Goal: Task Accomplishment & Management: Manage account settings

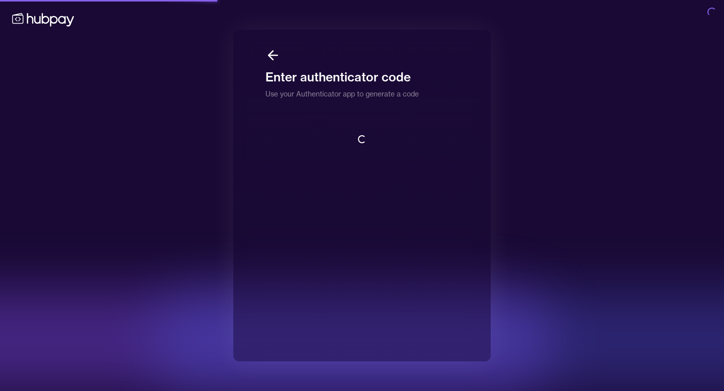
scroll to position [1, 0]
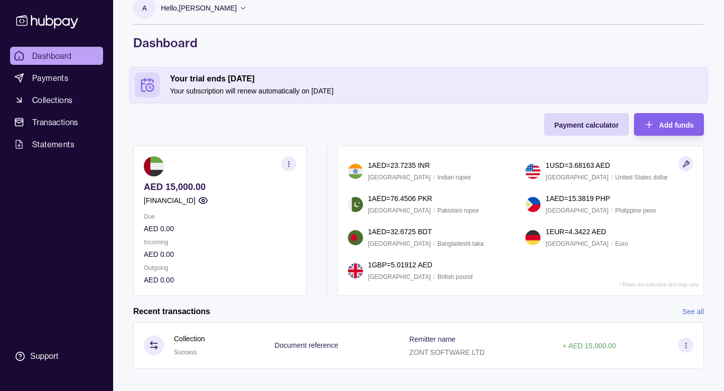
scroll to position [25, 0]
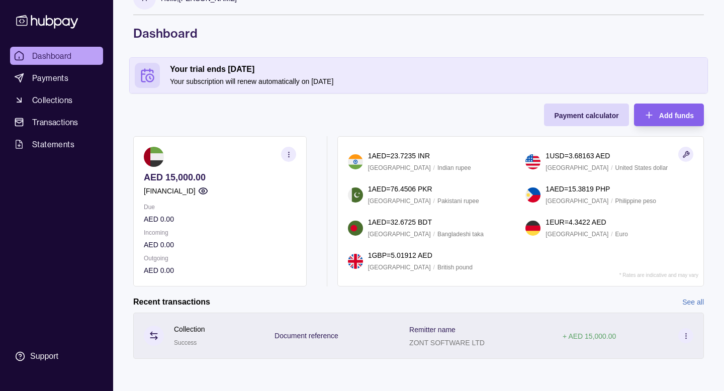
click at [687, 335] on icon at bounding box center [686, 336] width 8 height 8
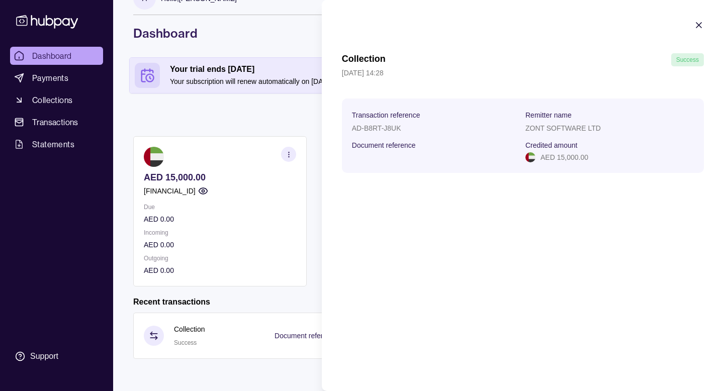
click at [398, 156] on div "Document reference" at bounding box center [436, 151] width 168 height 24
click at [694, 24] on icon "button" at bounding box center [699, 25] width 10 height 10
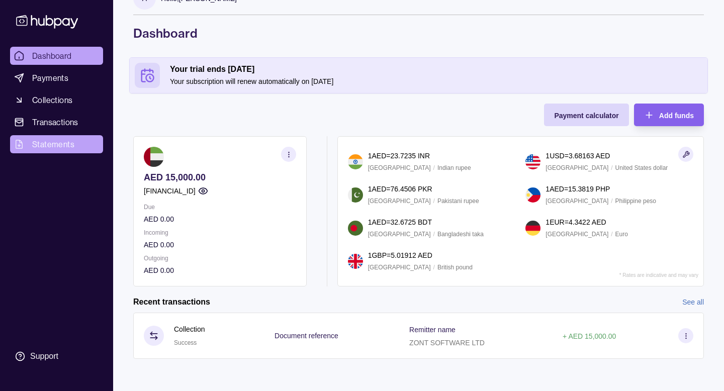
click at [38, 149] on span "Statements" at bounding box center [53, 144] width 42 height 12
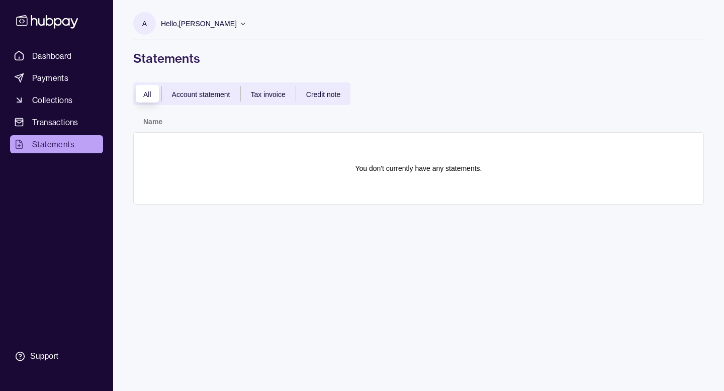
click at [203, 98] on span "Account statement" at bounding box center [201, 94] width 58 height 8
click at [306, 160] on section "There are no statements matching your filters." at bounding box center [418, 168] width 549 height 51
click at [143, 94] on span "All" at bounding box center [147, 94] width 8 height 8
click at [70, 120] on span "Transactions" at bounding box center [55, 122] width 46 height 12
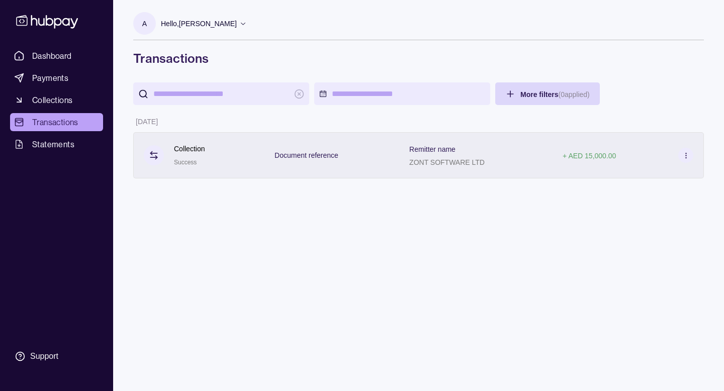
click at [625, 155] on div "+ AED 15,000.00" at bounding box center [628, 155] width 131 height 15
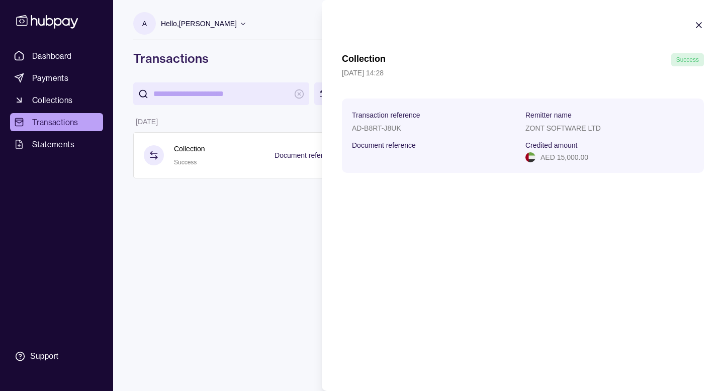
click at [564, 123] on div "ZONT SOFTWARE LTD" at bounding box center [609, 128] width 168 height 12
click at [405, 158] on div "Document reference" at bounding box center [436, 151] width 168 height 24
click at [380, 158] on div "Document reference" at bounding box center [436, 151] width 168 height 24
click at [683, 58] on span "Success" at bounding box center [687, 59] width 23 height 7
click at [700, 24] on icon "button" at bounding box center [698, 25] width 5 height 5
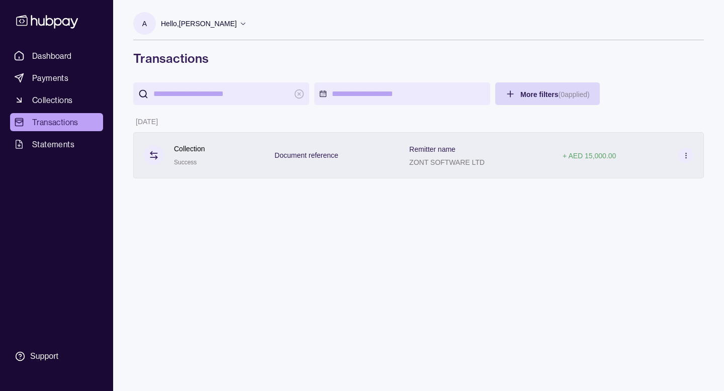
click at [682, 152] on icon at bounding box center [686, 156] width 8 height 8
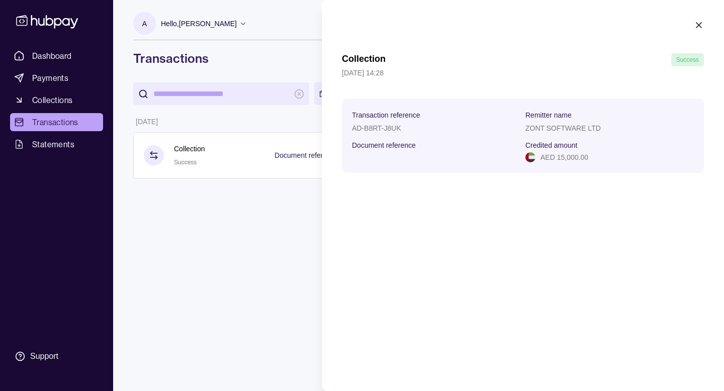
click at [698, 33] on div at bounding box center [699, 26] width 10 height 13
click at [700, 24] on icon "button" at bounding box center [699, 25] width 10 height 10
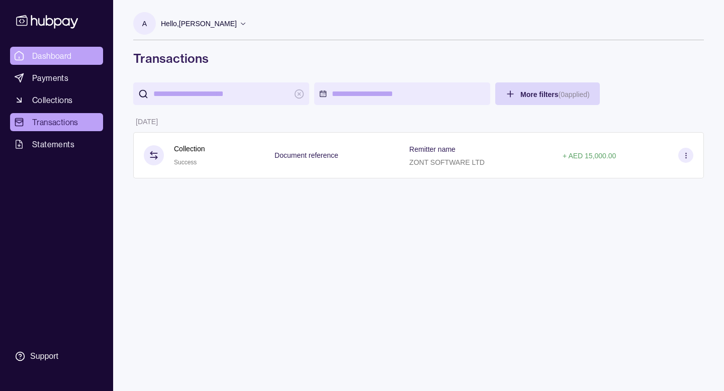
click at [51, 56] on span "Dashboard" at bounding box center [52, 56] width 40 height 12
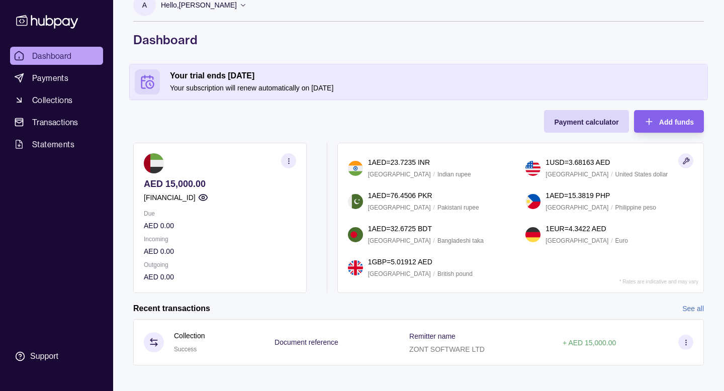
scroll to position [25, 0]
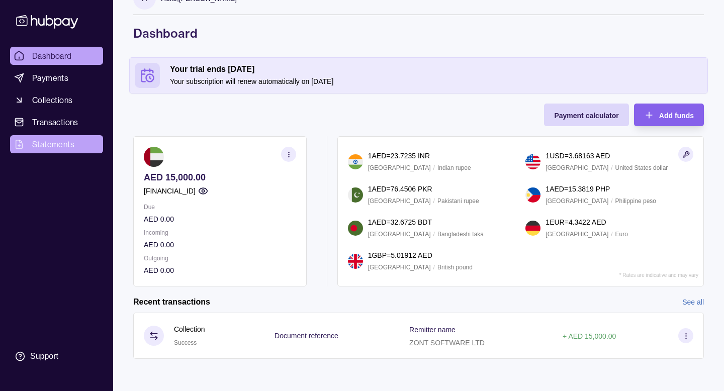
click at [55, 147] on span "Statements" at bounding box center [53, 144] width 42 height 12
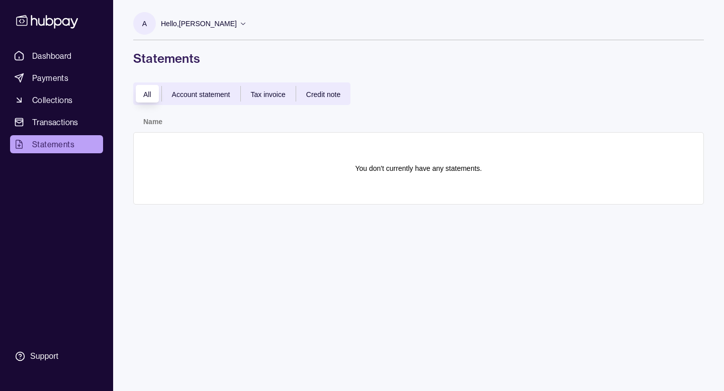
click at [199, 91] on span "Account statement" at bounding box center [201, 94] width 58 height 8
click at [267, 98] on div "Tax invoice" at bounding box center [268, 94] width 55 height 12
click at [321, 94] on span "Credit note" at bounding box center [323, 94] width 34 height 8
click at [267, 94] on span "Tax invoice" at bounding box center [268, 94] width 35 height 8
click at [208, 96] on span "Account statement" at bounding box center [201, 94] width 58 height 8
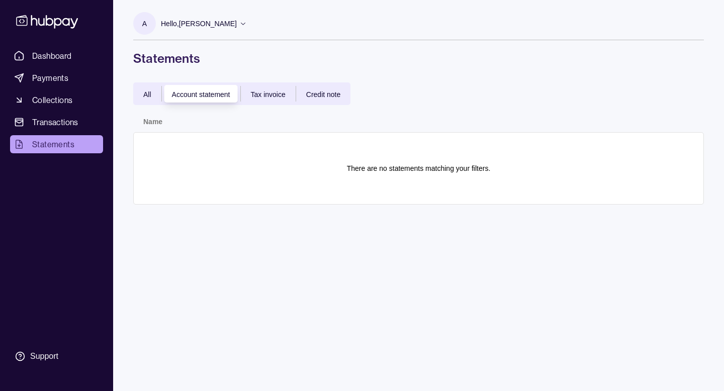
click at [157, 97] on div "All" at bounding box center [147, 94] width 28 height 12
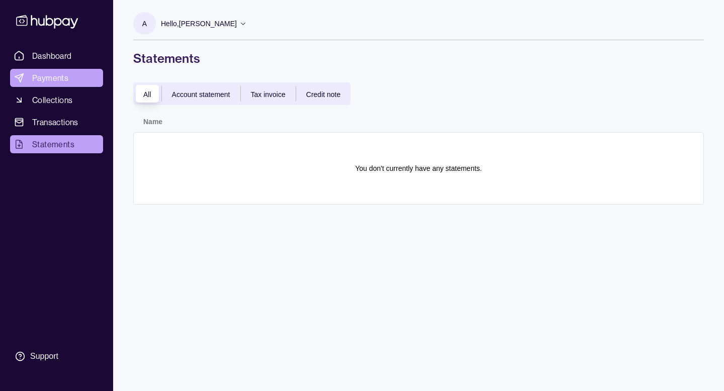
click at [71, 80] on link "Payments" at bounding box center [56, 78] width 93 height 18
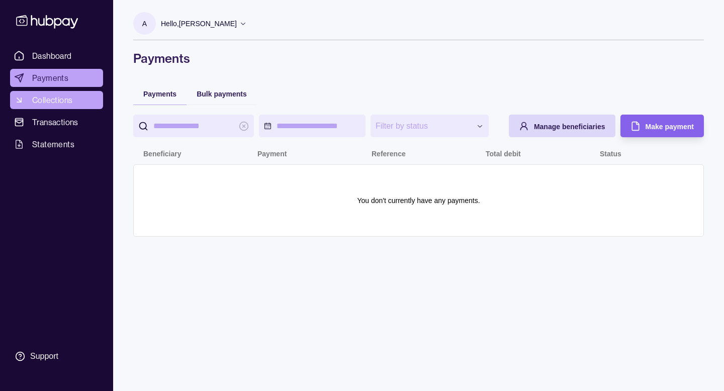
click at [63, 103] on span "Collections" at bounding box center [52, 100] width 40 height 12
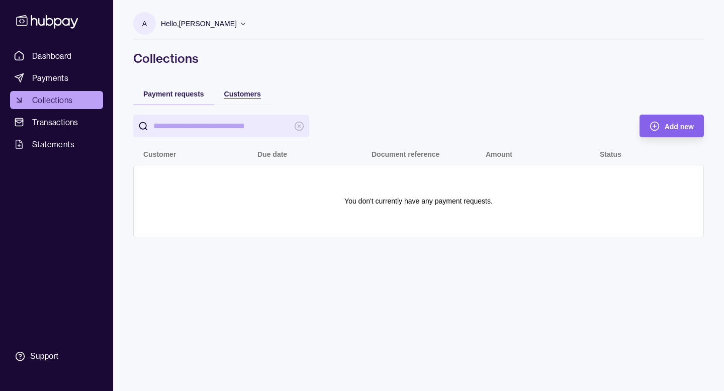
click at [245, 91] on span "Customers" at bounding box center [242, 94] width 37 height 8
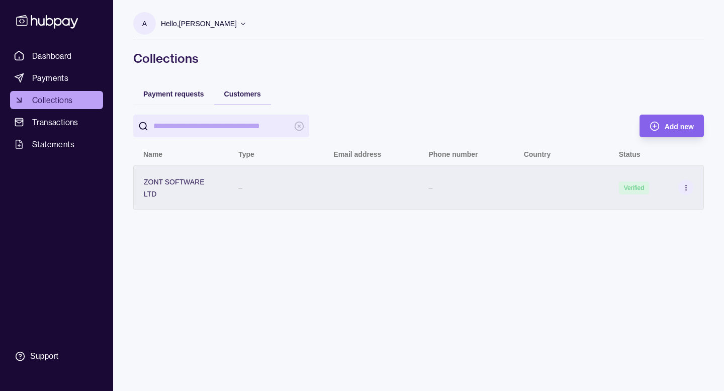
click at [691, 188] on section at bounding box center [685, 187] width 15 height 15
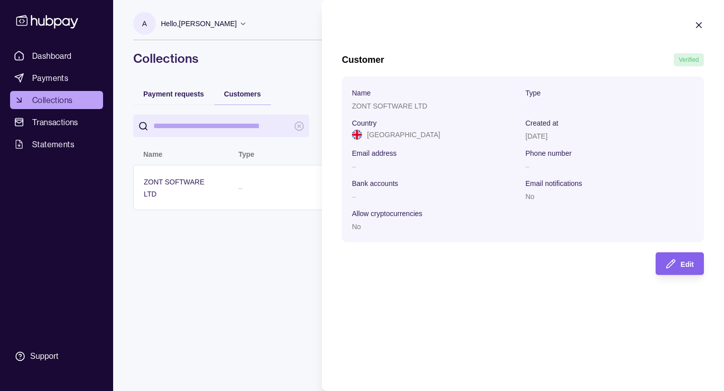
click at [698, 27] on icon "button" at bounding box center [699, 25] width 10 height 10
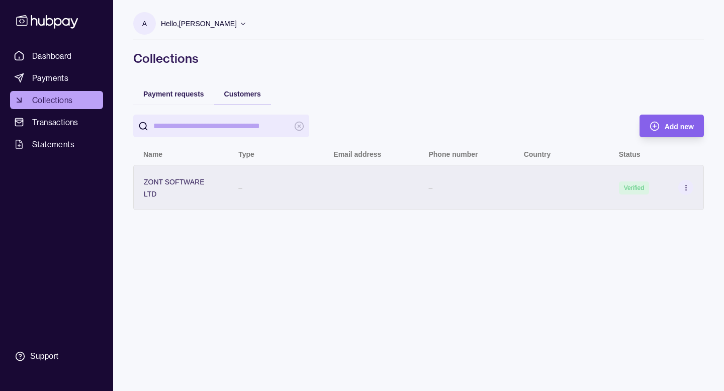
click at [237, 189] on div "–" at bounding box center [275, 187] width 95 height 45
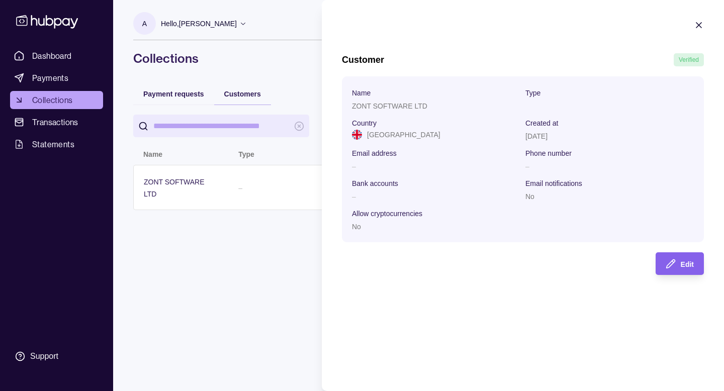
click at [695, 25] on icon "button" at bounding box center [699, 25] width 10 height 10
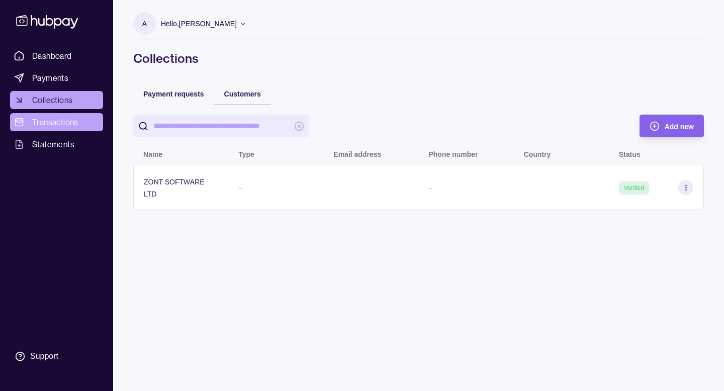
click at [69, 120] on span "Transactions" at bounding box center [55, 122] width 46 height 12
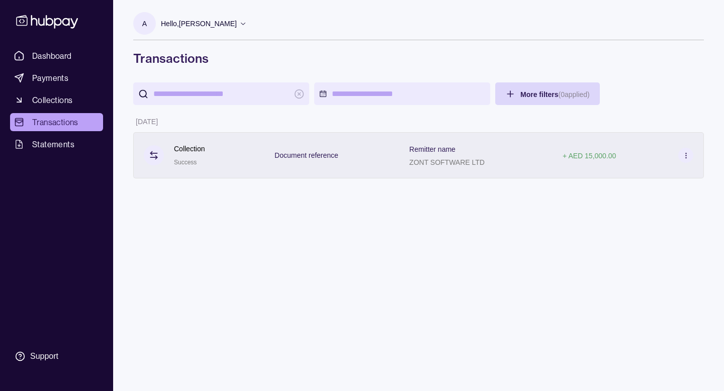
click at [156, 153] on icon at bounding box center [154, 155] width 10 height 10
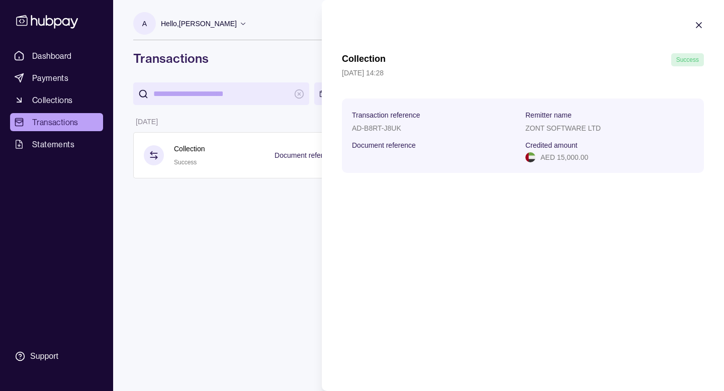
click at [700, 27] on icon "button" at bounding box center [698, 25] width 5 height 5
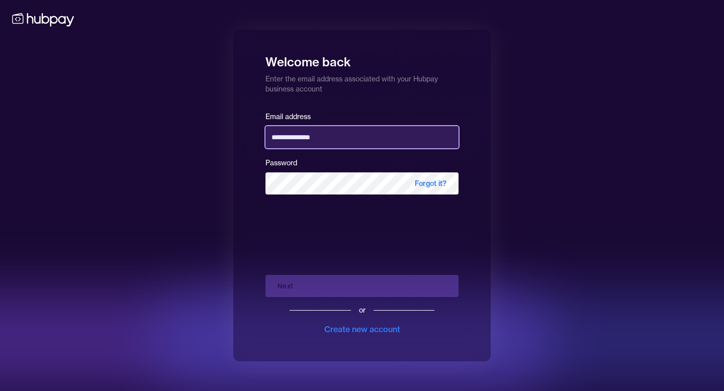
click at [360, 136] on input "**********" at bounding box center [361, 137] width 193 height 22
type input "**********"
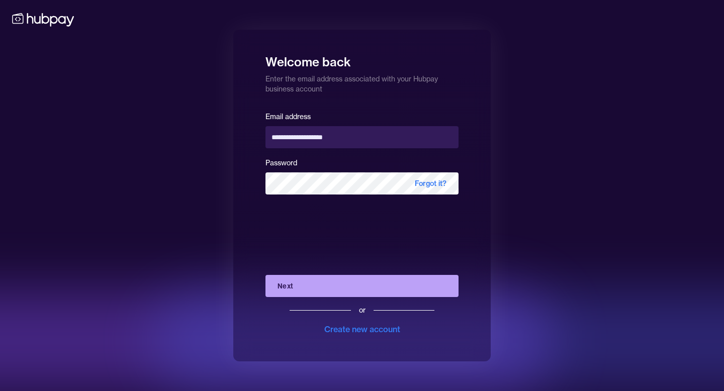
click at [326, 287] on button "Next" at bounding box center [361, 286] width 193 height 22
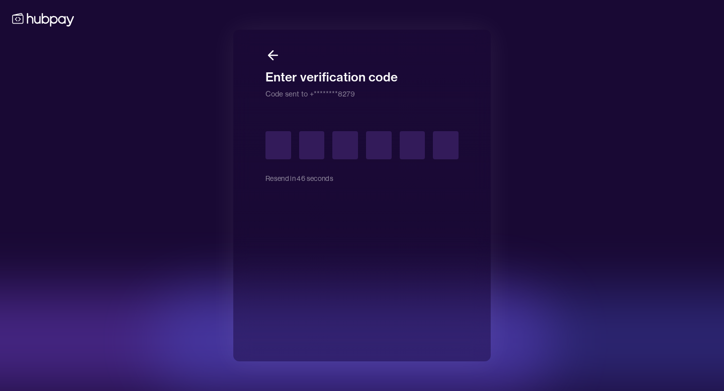
type input "*"
